Goal: Find specific page/section: Find specific page/section

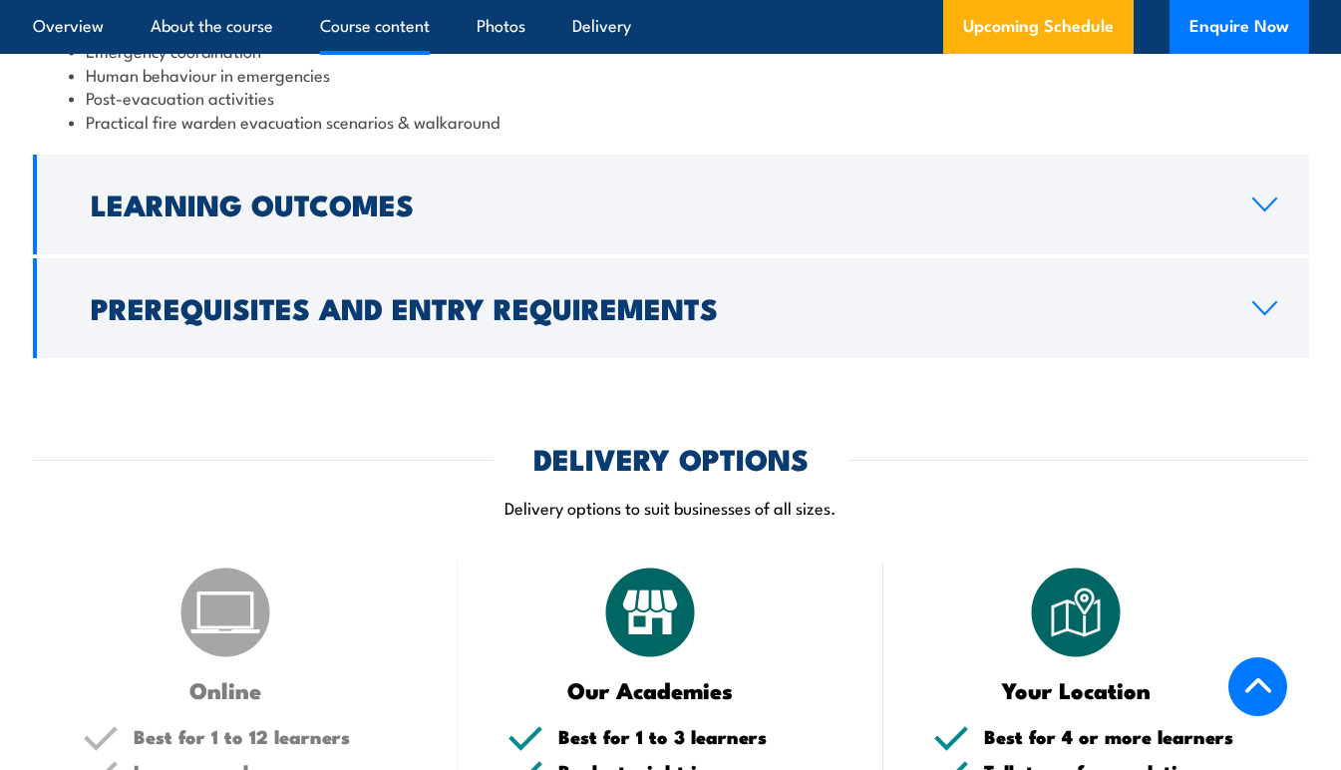
scroll to position [2393, 0]
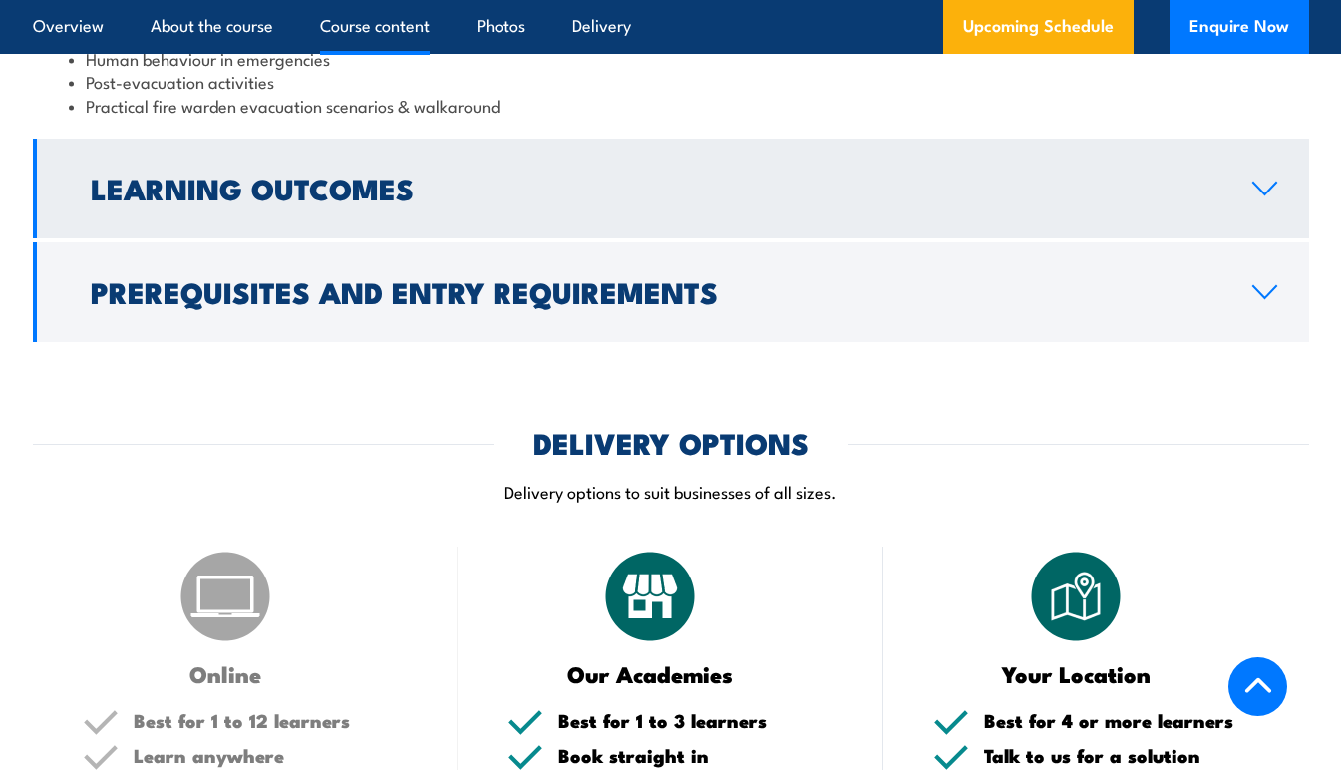
click at [1264, 190] on icon at bounding box center [1264, 188] width 27 height 16
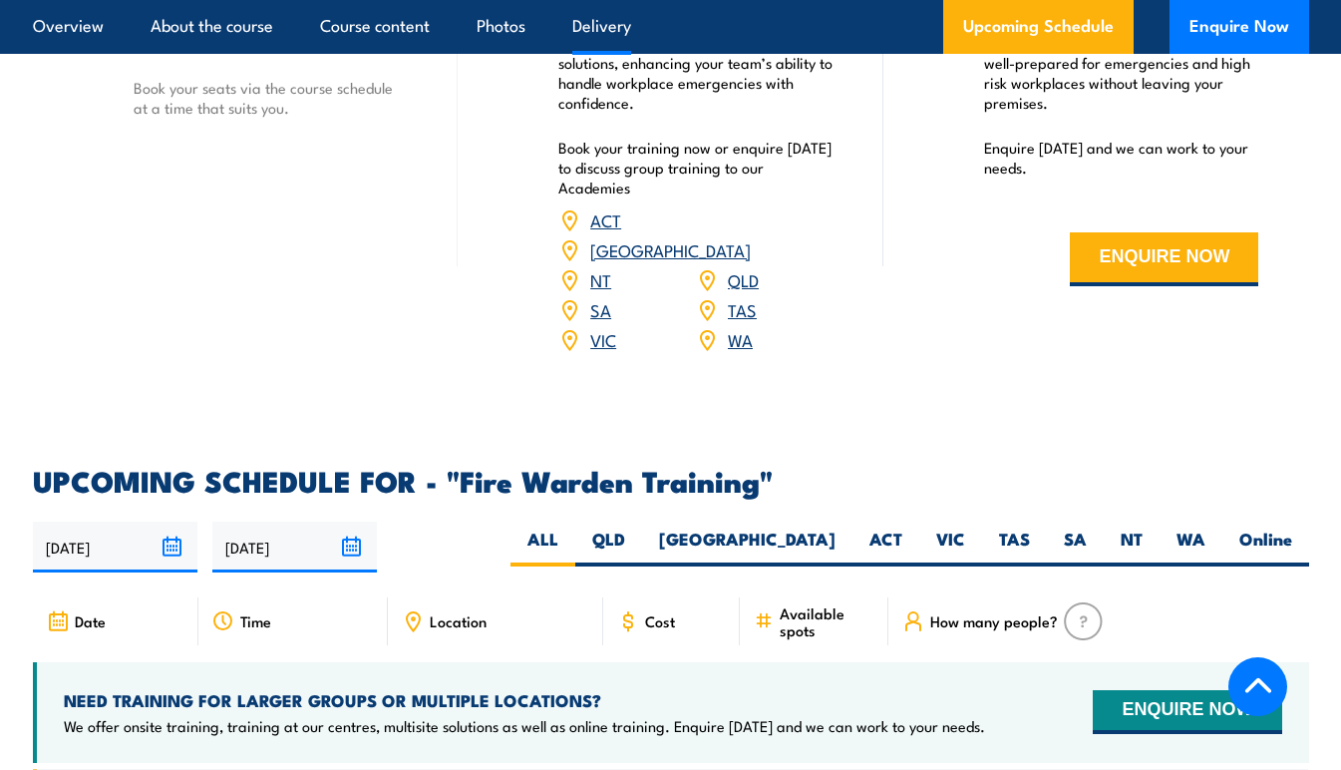
scroll to position [2954, 0]
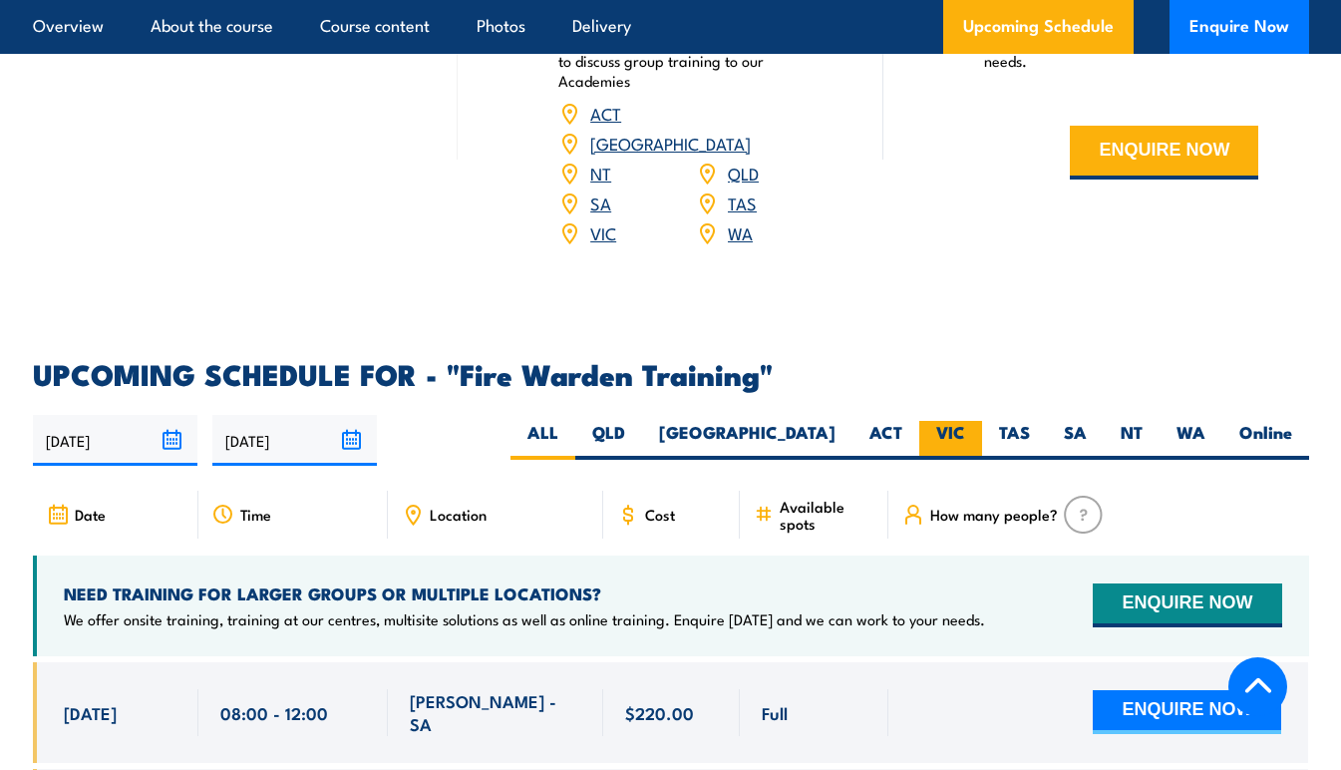
click at [948, 421] on label "VIC" at bounding box center [950, 440] width 63 height 39
click at [965, 421] on input "VIC" at bounding box center [971, 427] width 13 height 13
radio input "true"
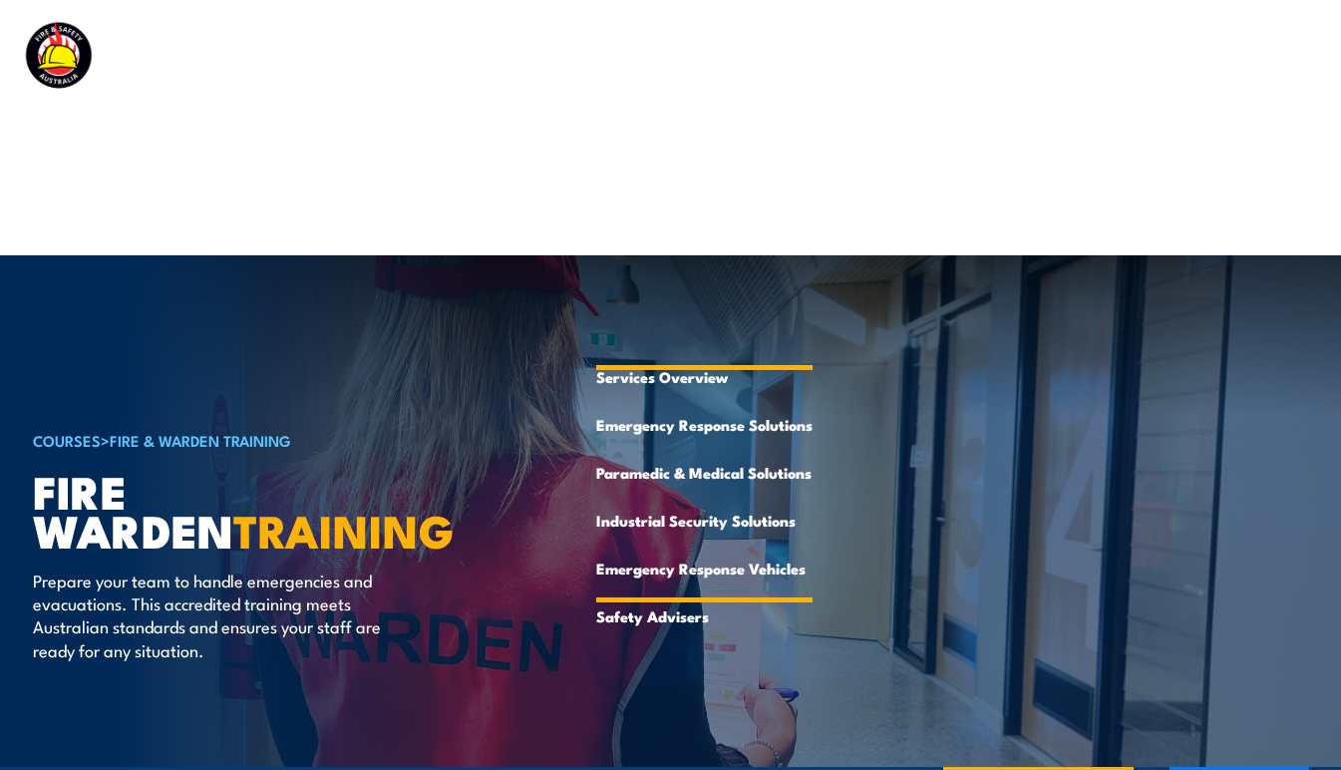
click at [634, 569] on link "Emergency Response Vehicles" at bounding box center [704, 568] width 216 height 48
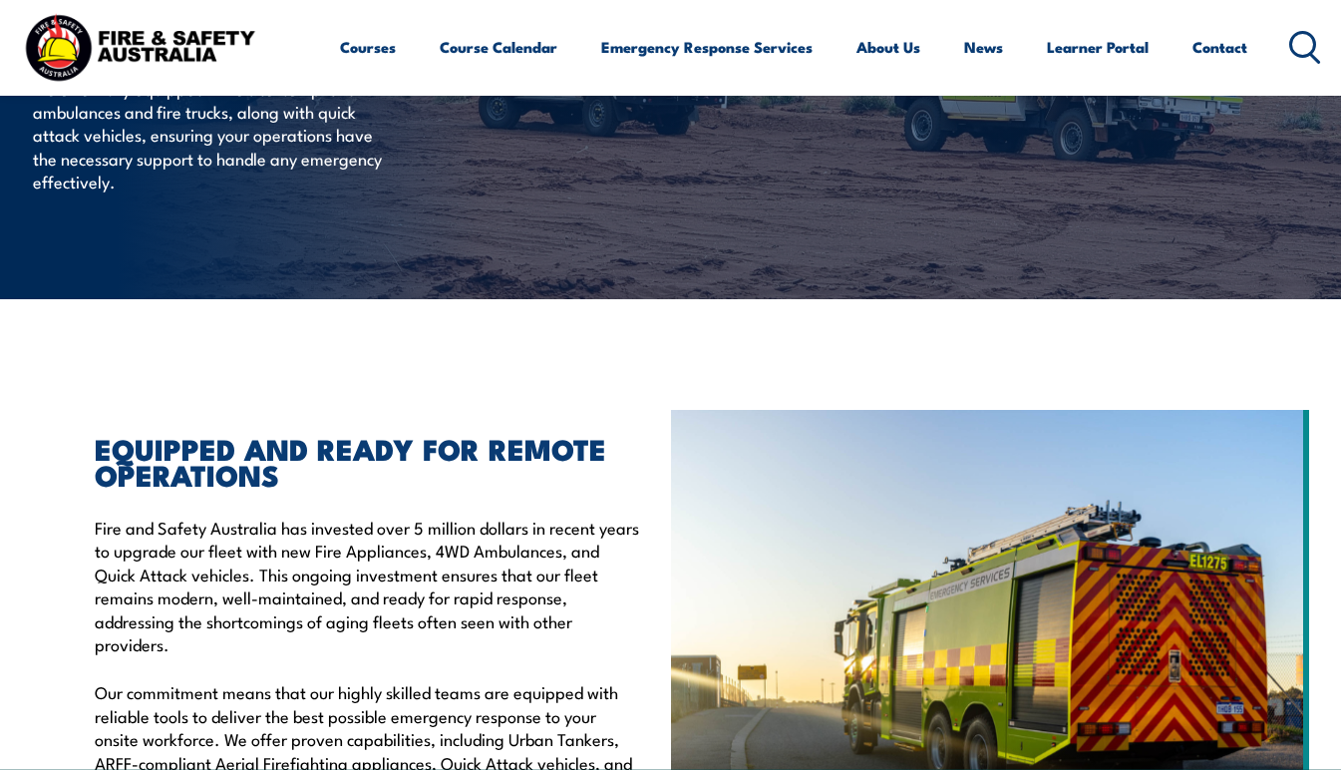
scroll to position [100, 0]
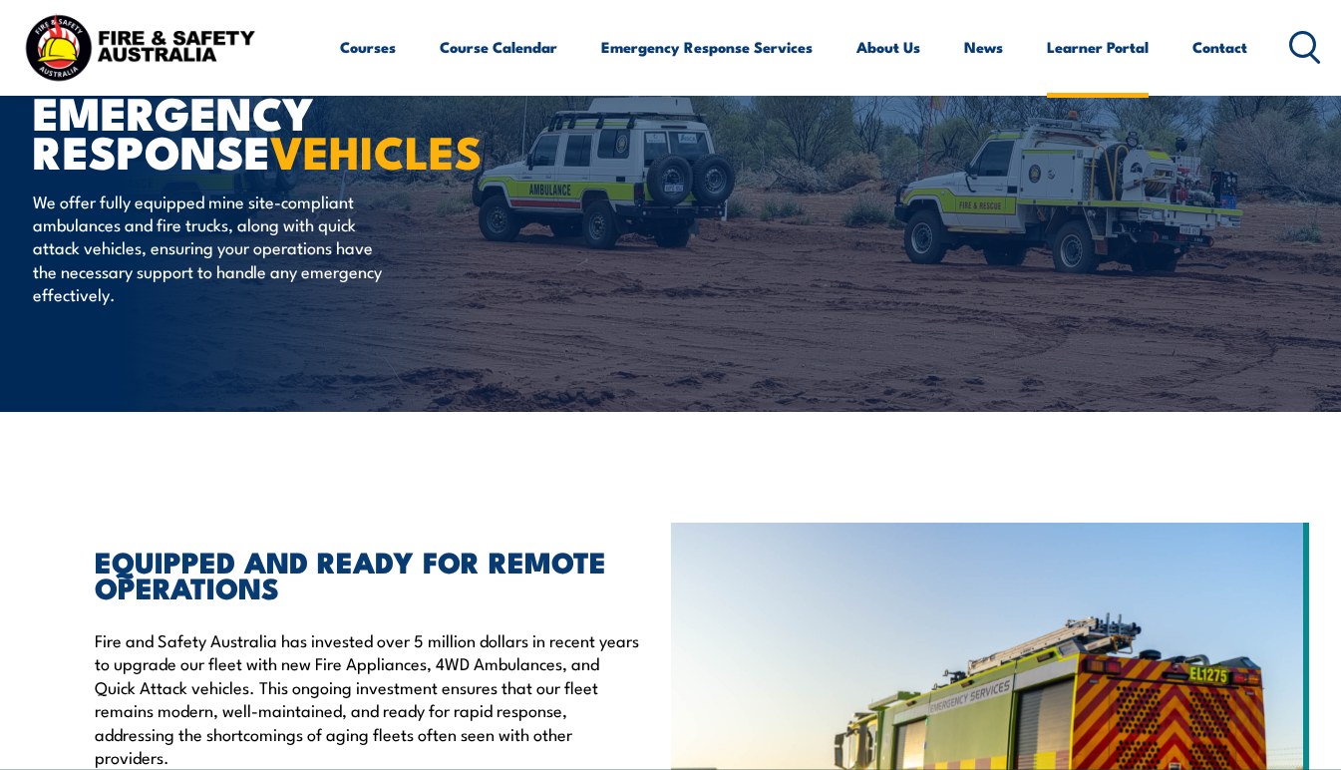
click at [1085, 50] on link "Learner Portal" at bounding box center [1098, 47] width 102 height 48
